Goal: Task Accomplishment & Management: Use online tool/utility

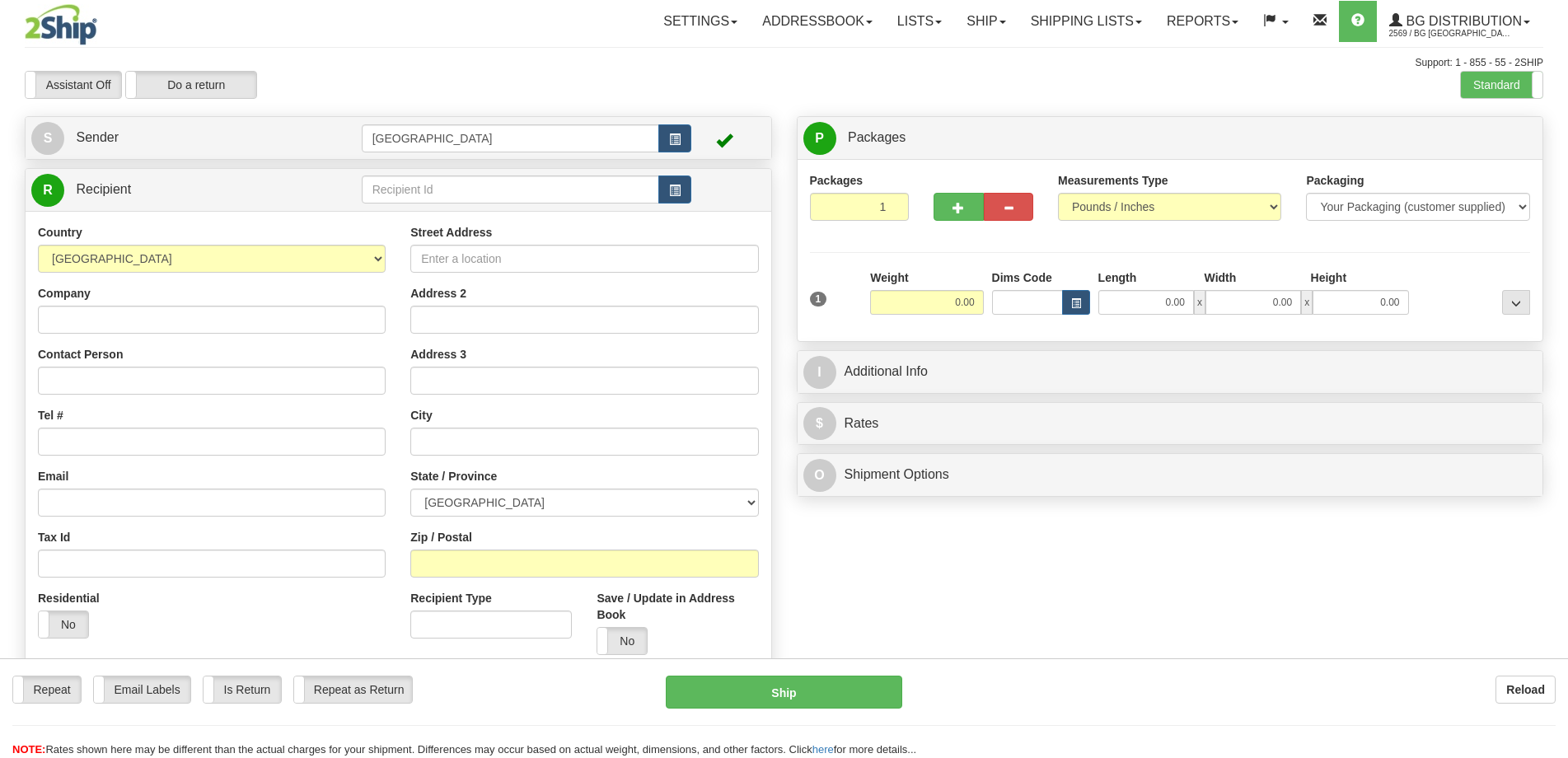
click at [572, 88] on div "Assistant On Assistant Off Do a return Do a return" at bounding box center [334, 85] width 643 height 28
click at [419, 194] on input "text" at bounding box center [511, 189] width 299 height 28
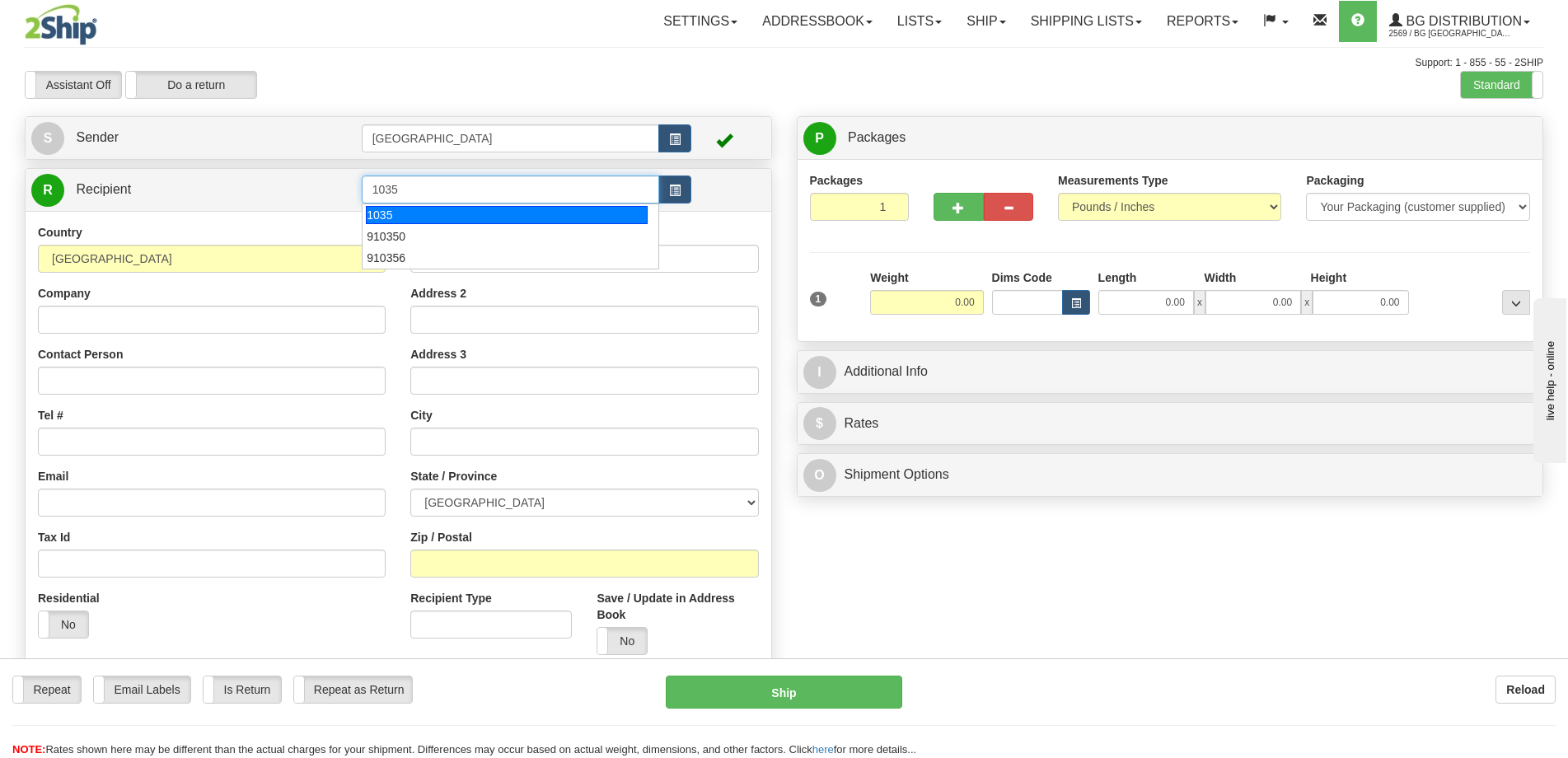
click at [483, 214] on div "1035" at bounding box center [507, 215] width 282 height 18
type input "1035"
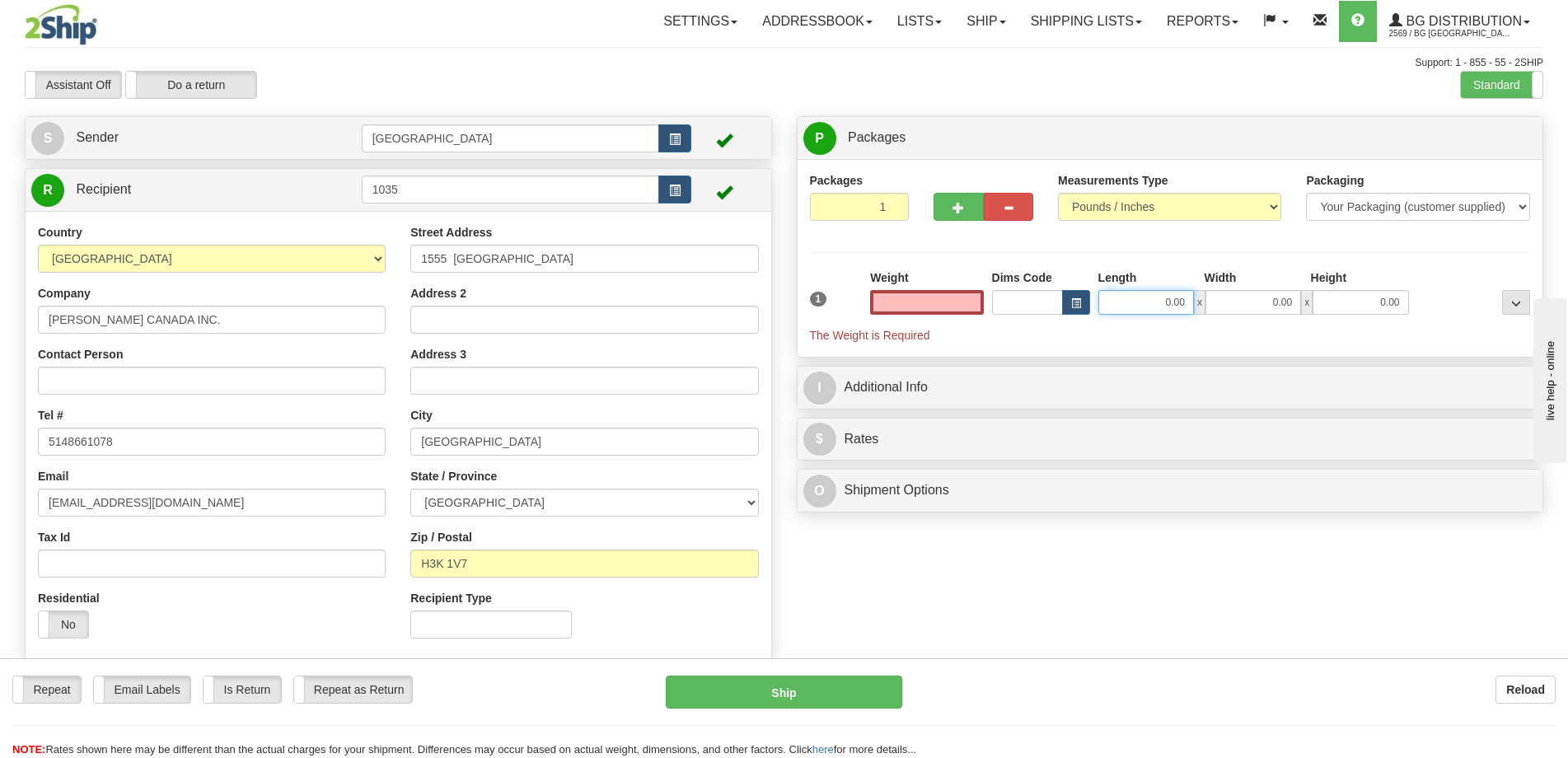
type input "0.00"
click at [1148, 308] on input "0.00" at bounding box center [1146, 302] width 96 height 25
type input "8.00"
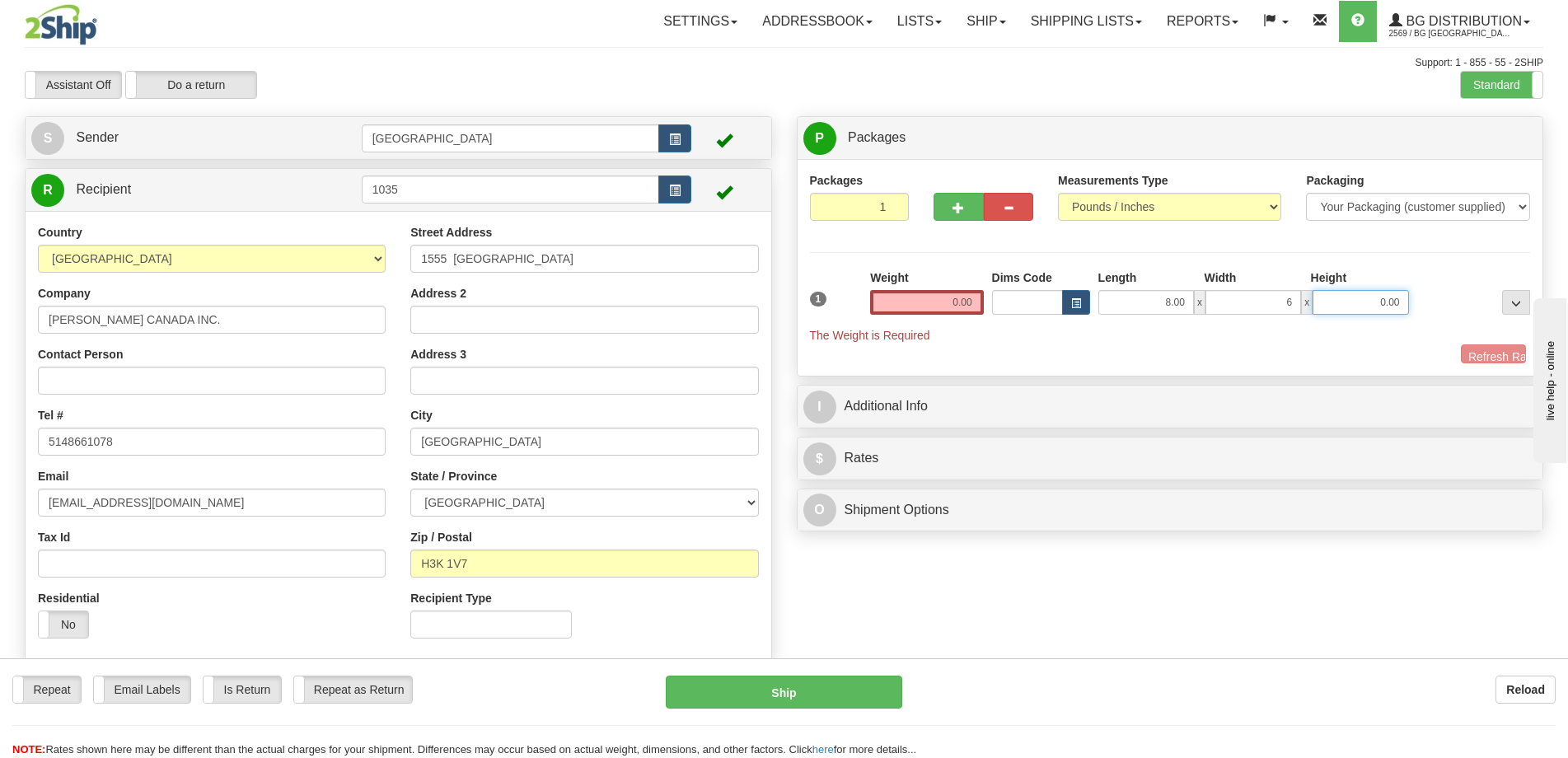
type input "6.00"
type input "4.00"
click at [954, 292] on input "0.00" at bounding box center [926, 302] width 113 height 25
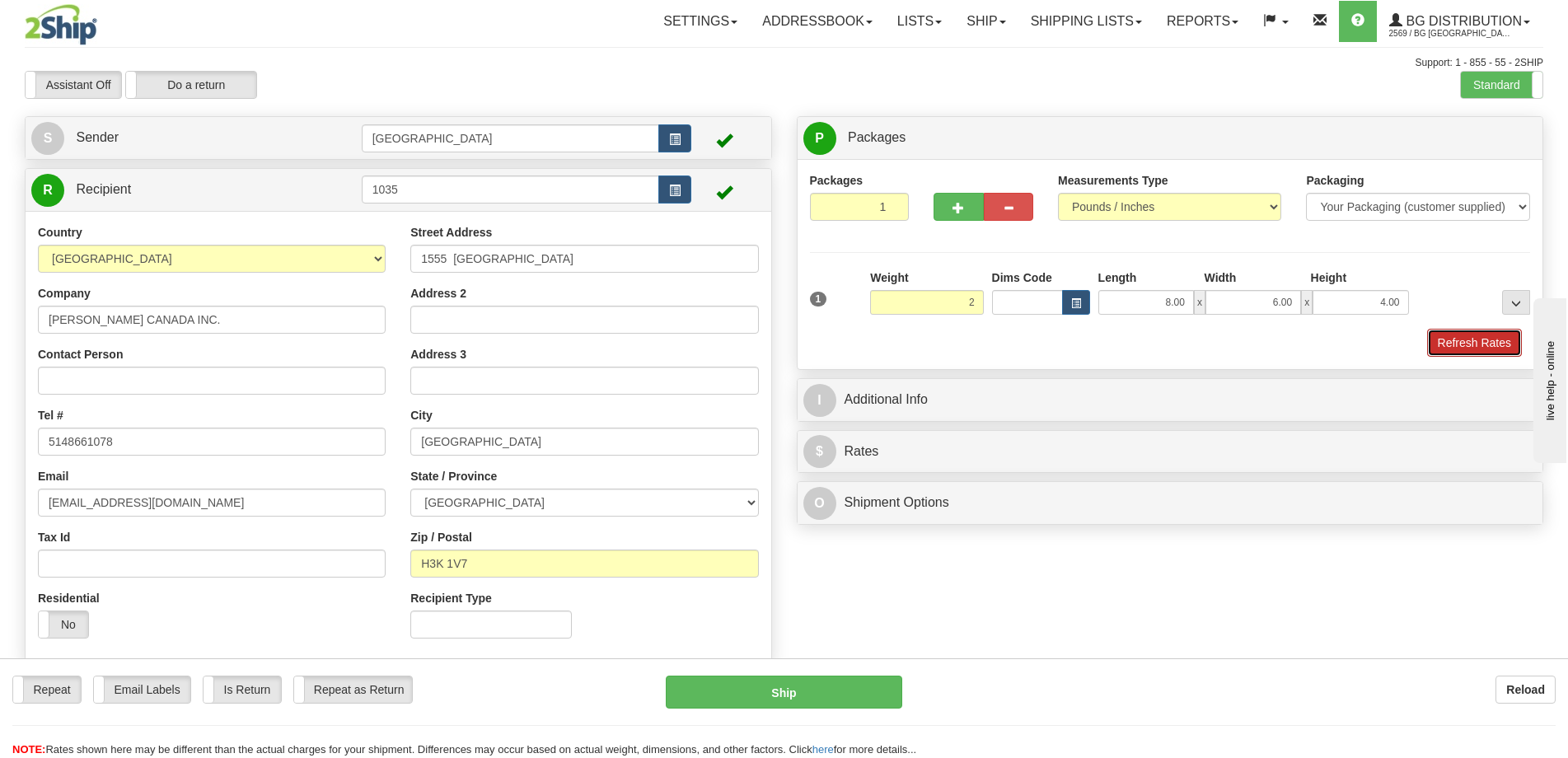
type input "2.00"
click at [1461, 348] on button "Refresh Rates" at bounding box center [1474, 343] width 95 height 28
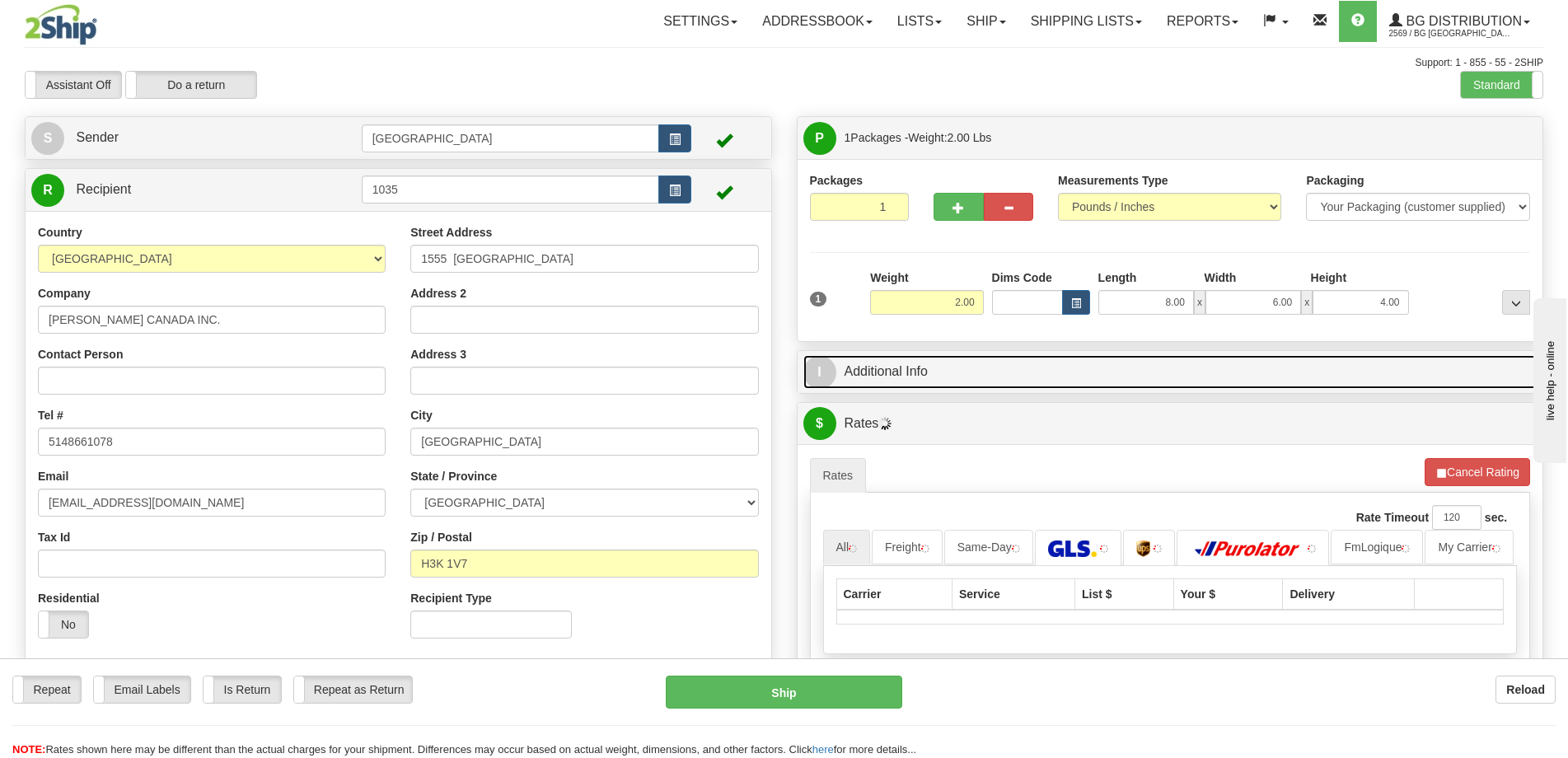
click at [1355, 377] on link "I Additional Info" at bounding box center [1170, 372] width 734 height 34
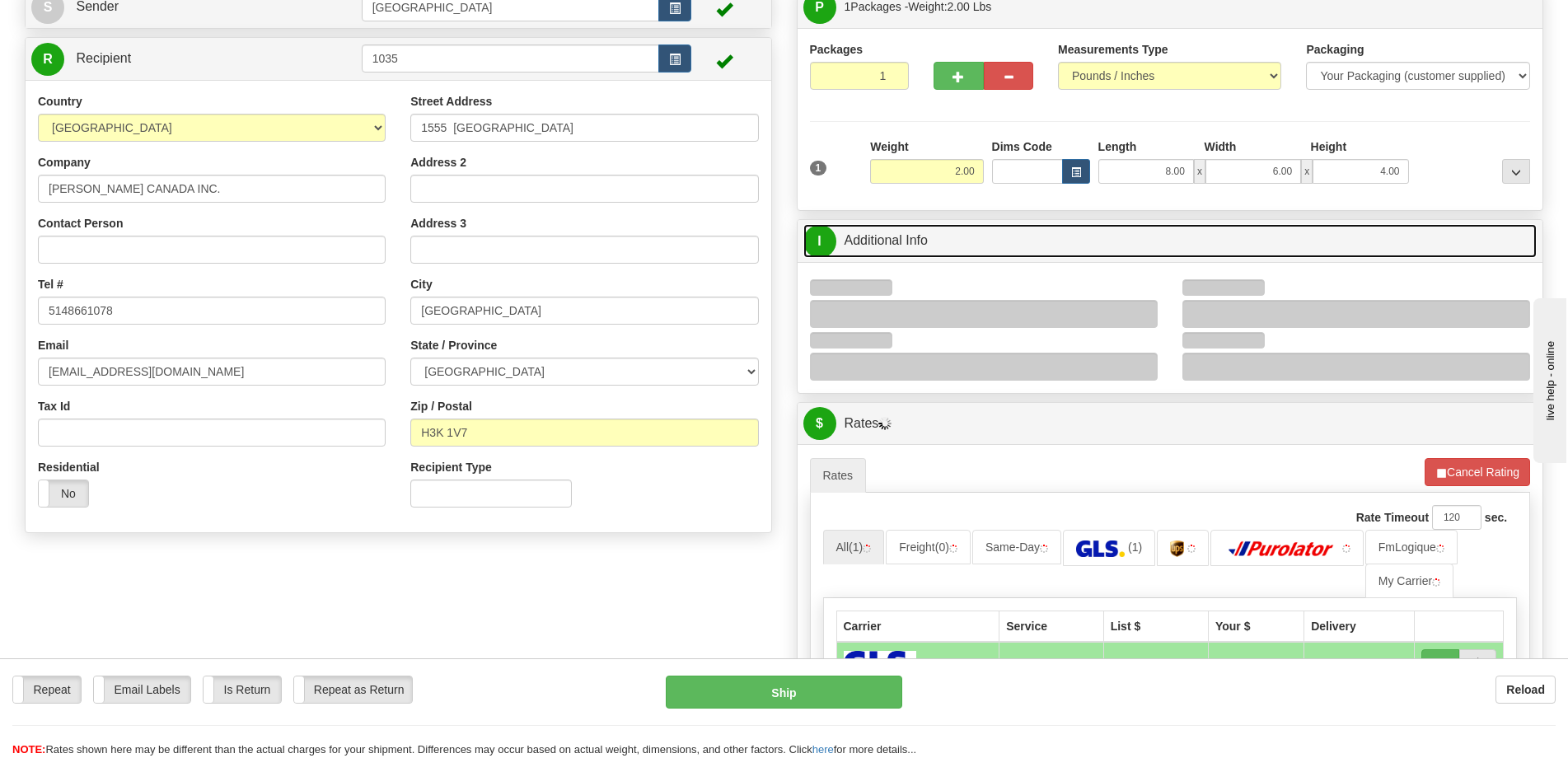
scroll to position [247, 0]
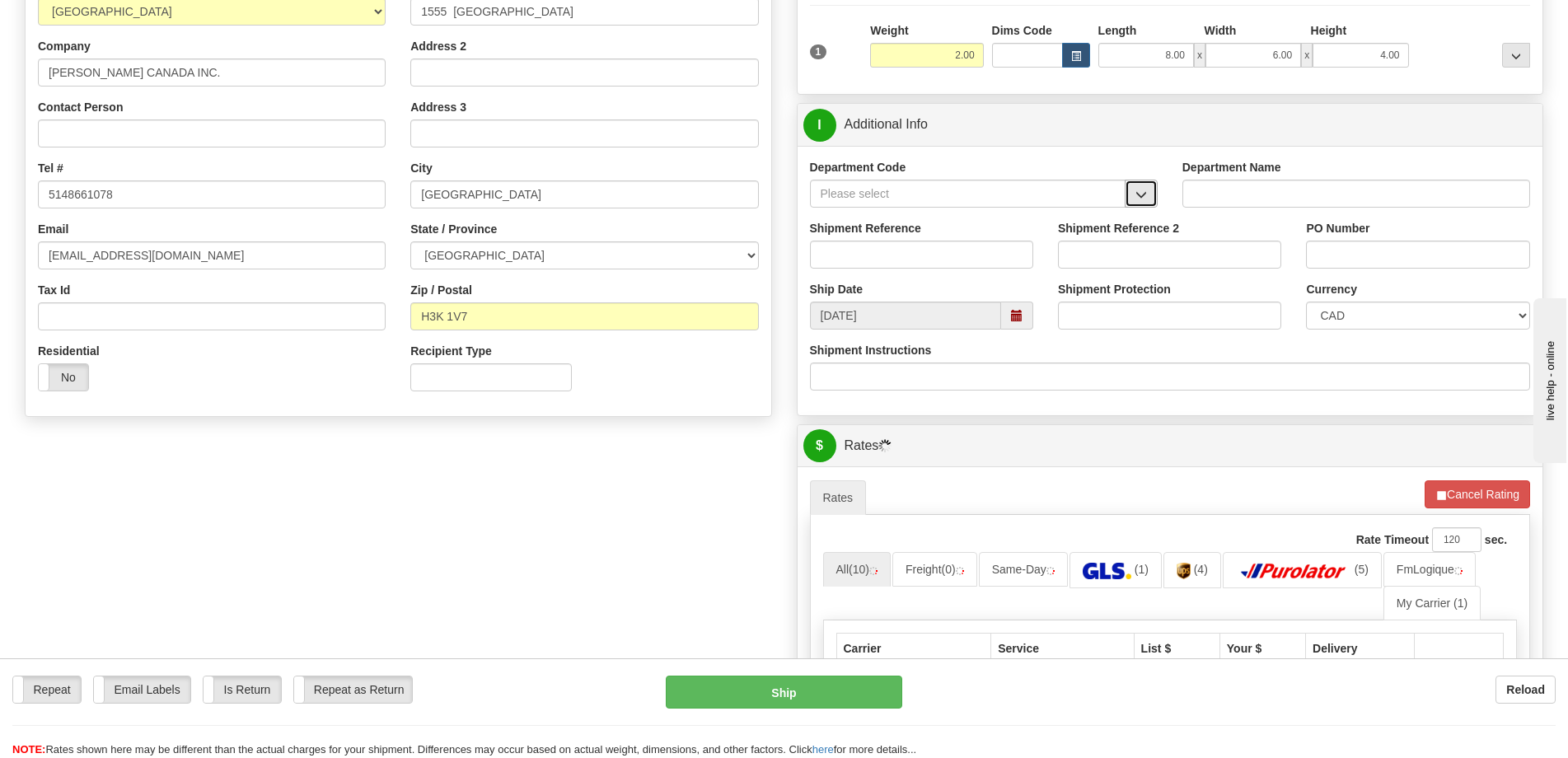
click at [1147, 186] on button "button" at bounding box center [1140, 193] width 33 height 28
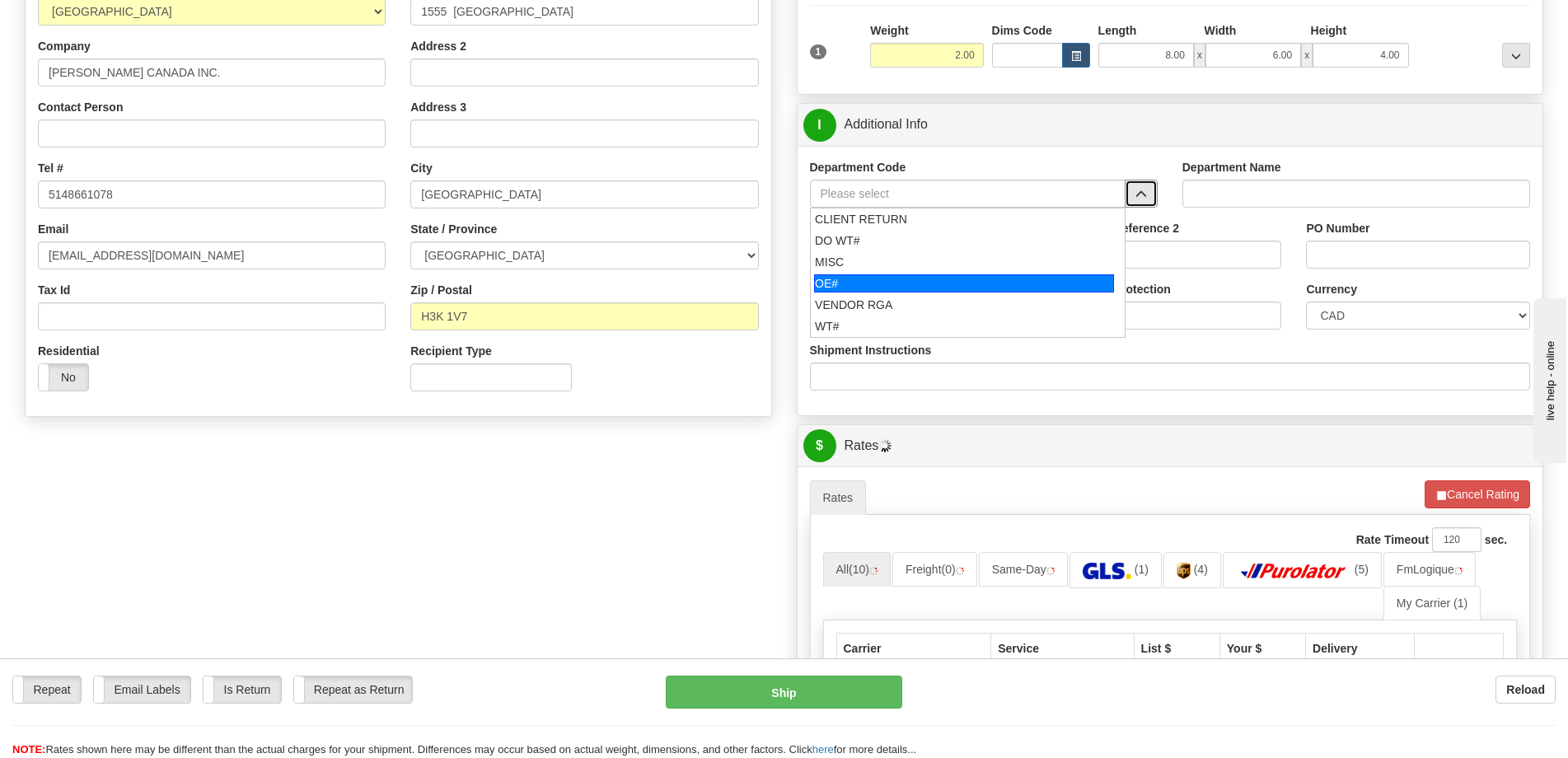
click at [878, 290] on div "OE#" at bounding box center [964, 283] width 300 height 18
type input "OE#"
type input "ORDERS"
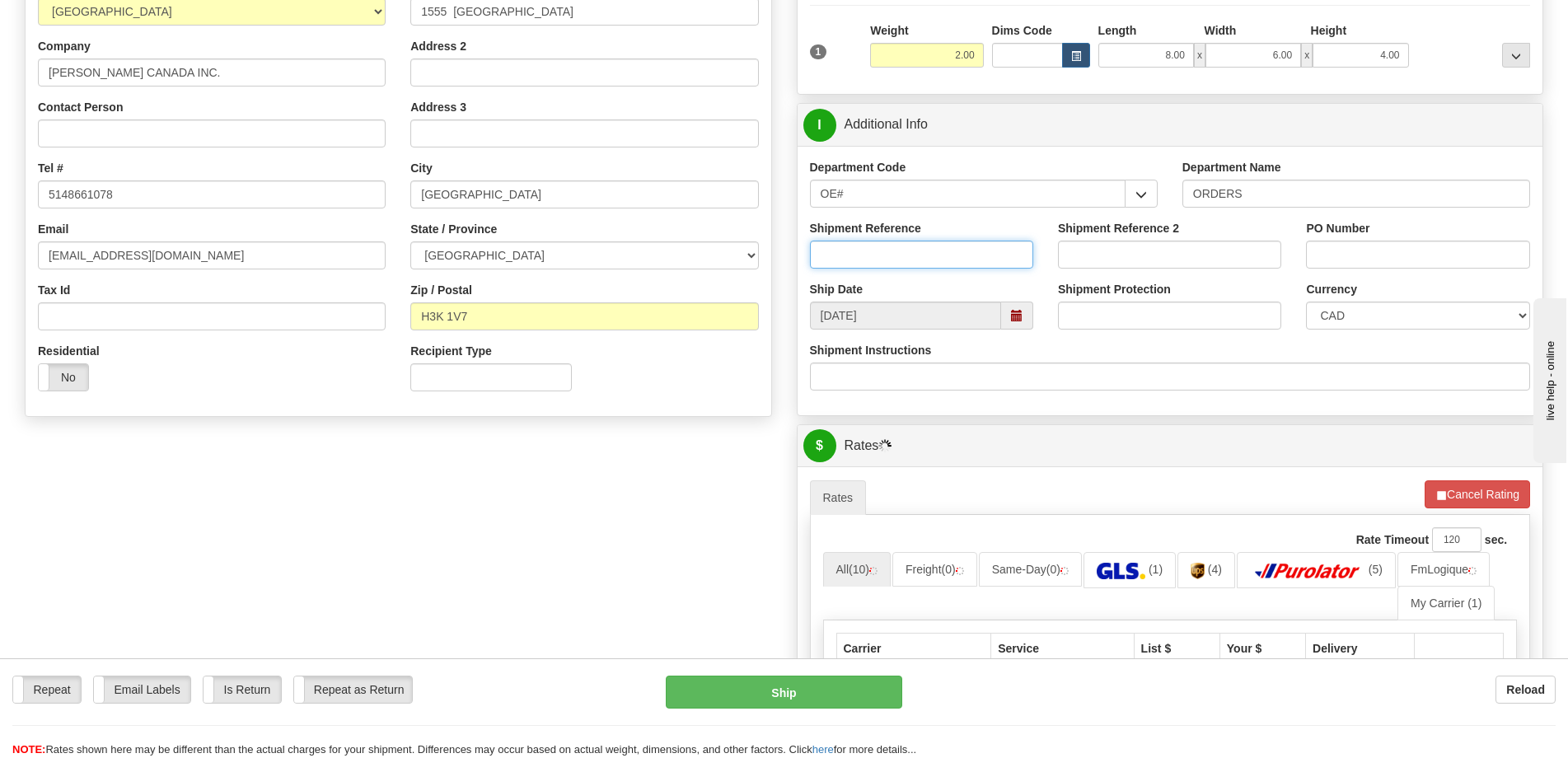
click at [905, 251] on input "Shipment Reference" at bounding box center [921, 254] width 224 height 28
type input "50319792-02"
click at [1417, 264] on input "PO Number" at bounding box center [1417, 254] width 224 height 28
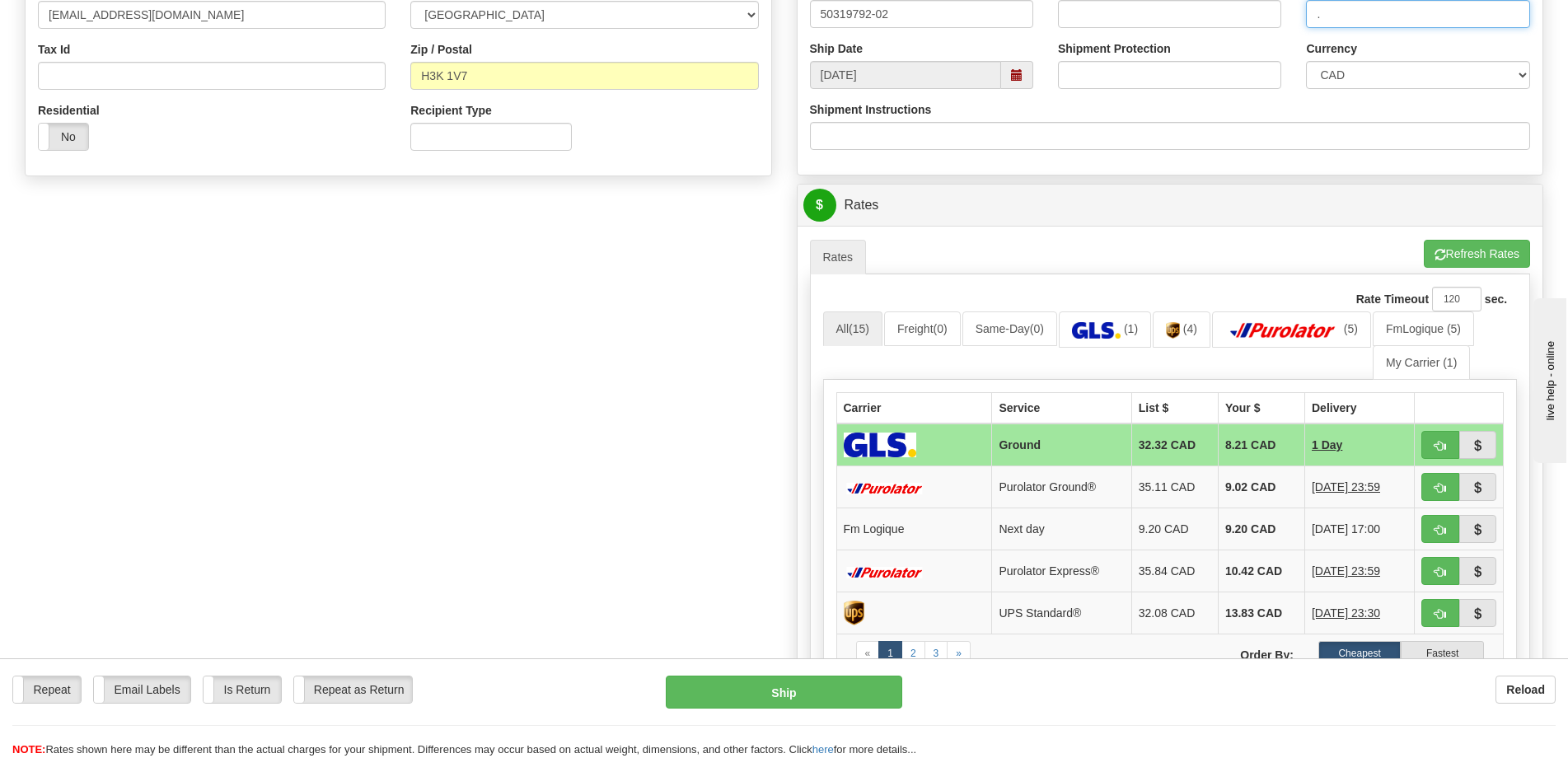
scroll to position [659, 0]
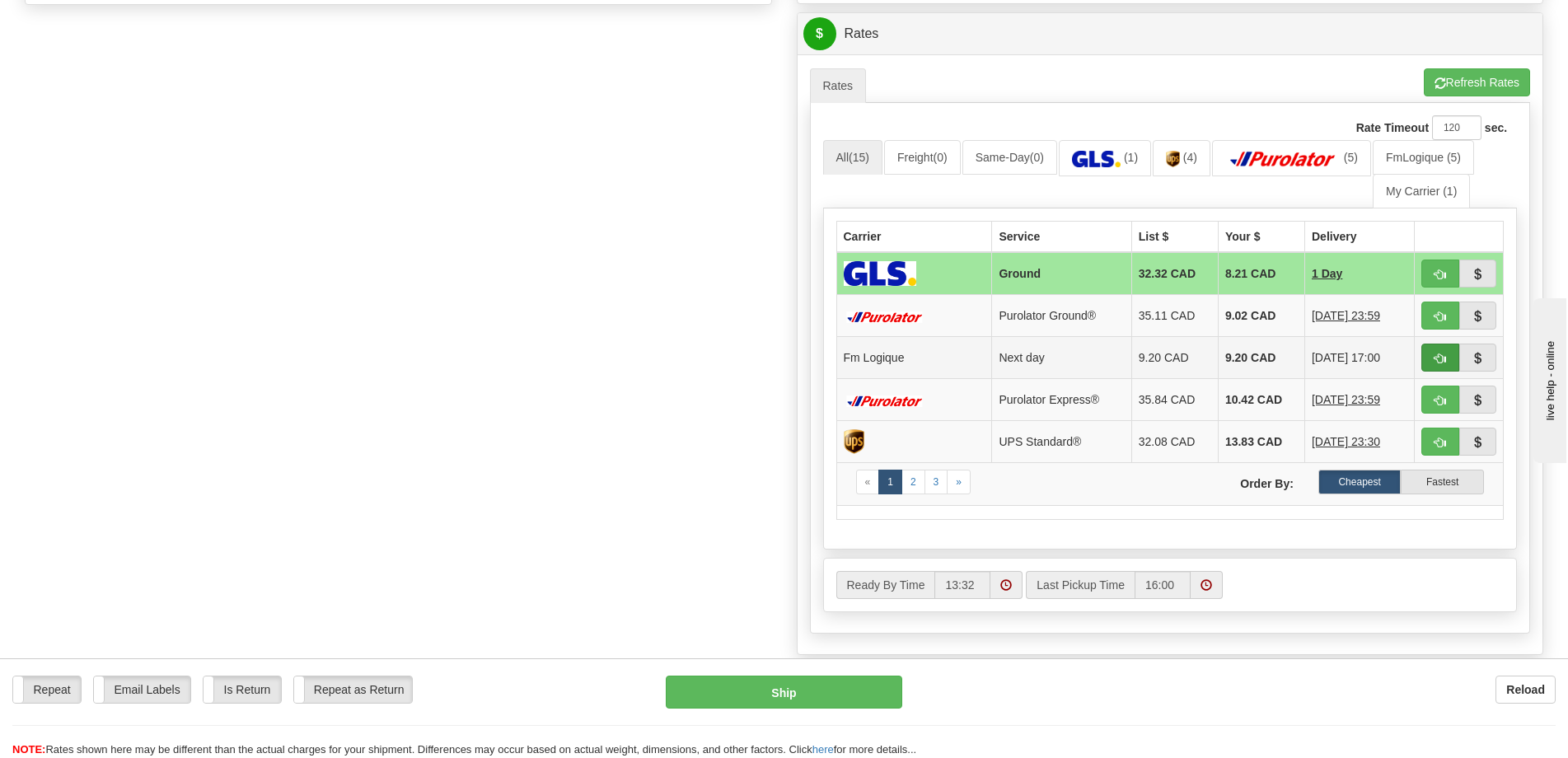
type input "."
click at [1441, 360] on span "button" at bounding box center [1441, 359] width 12 height 11
type input "jour"
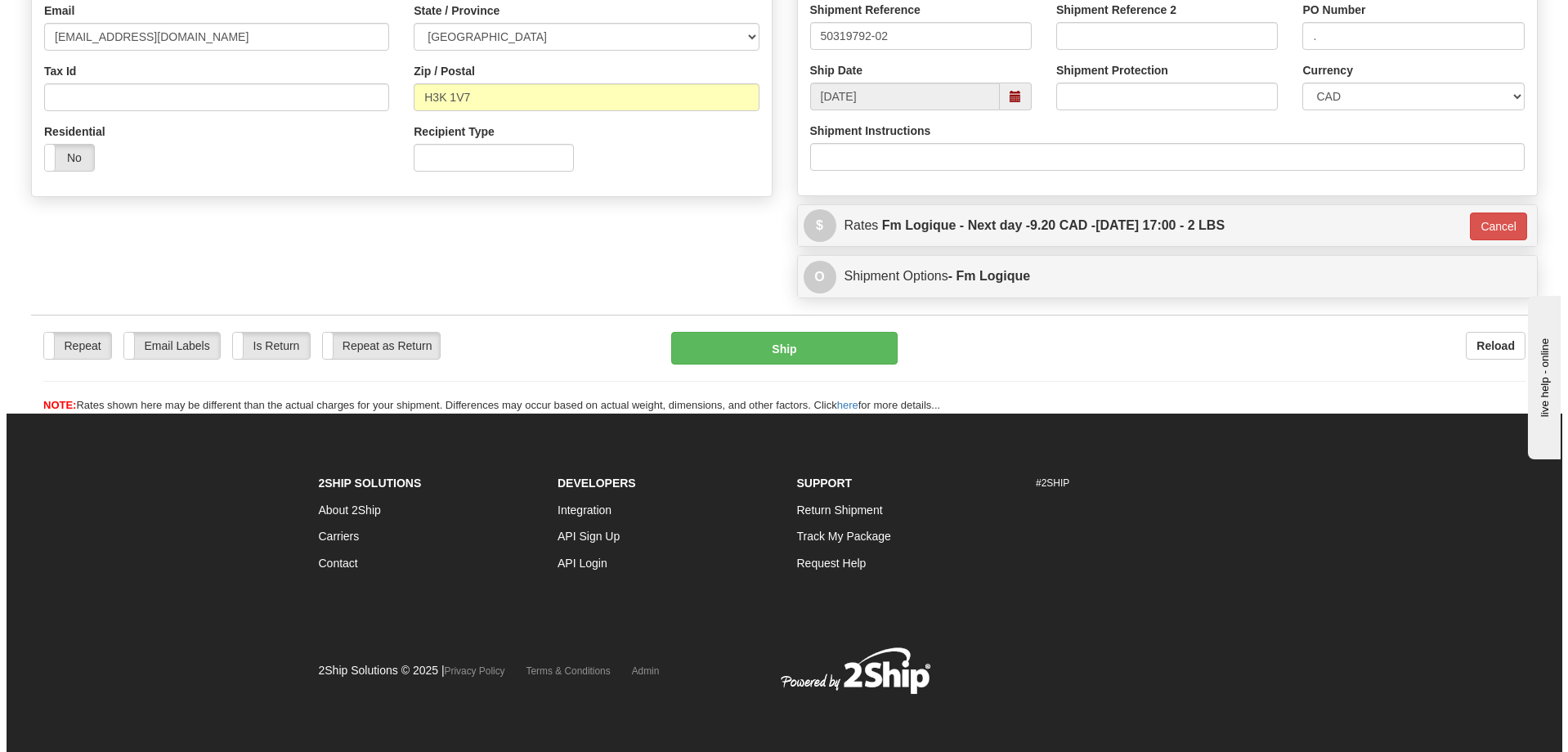
scroll to position [463, 0]
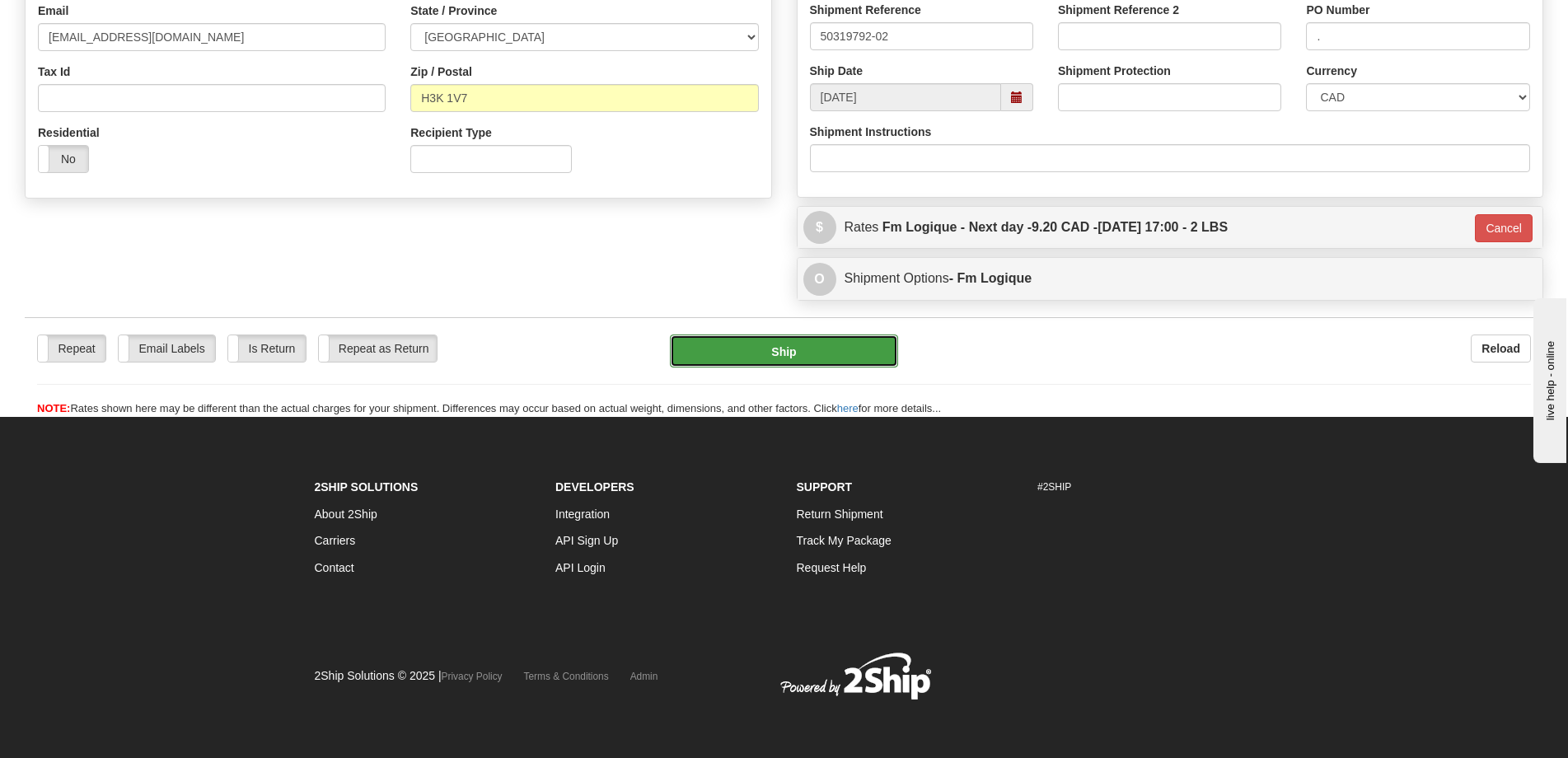
click at [859, 346] on button "Ship" at bounding box center [784, 351] width 229 height 33
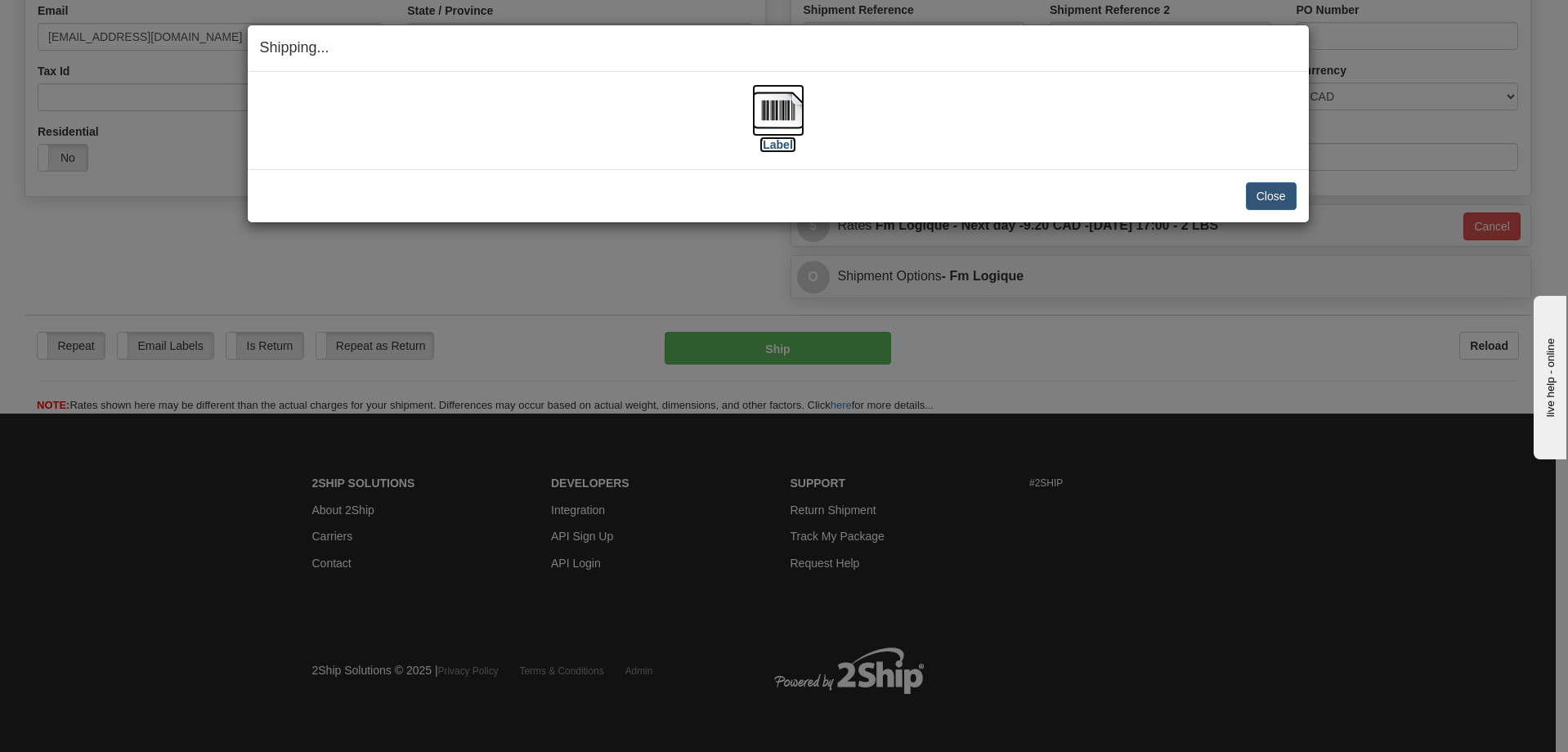
click at [791, 118] on img at bounding box center [778, 111] width 53 height 53
click at [1264, 192] on button "Close" at bounding box center [1271, 196] width 51 height 27
